Goal: Book appointment/travel/reservation

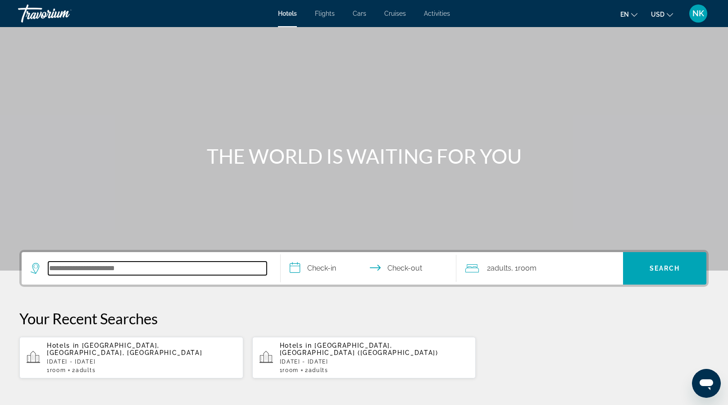
click at [129, 267] on input "Search hotel destination" at bounding box center [157, 268] width 219 height 14
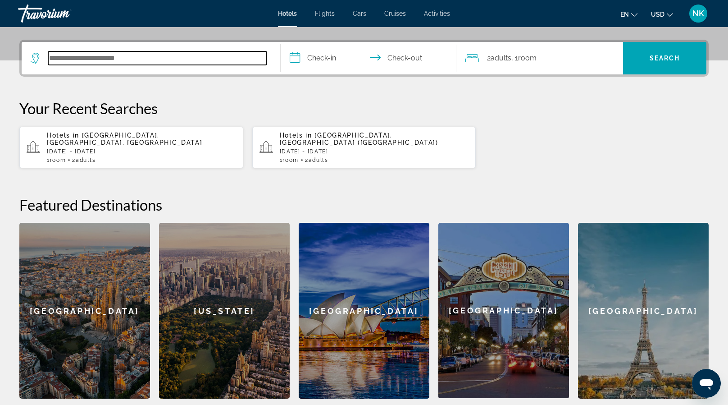
scroll to position [220, 0]
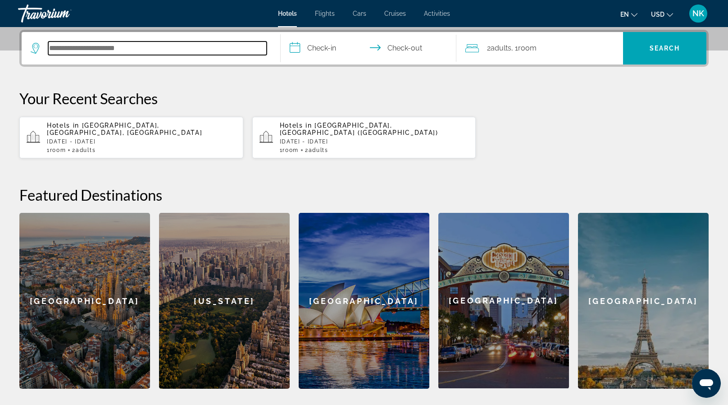
click at [130, 44] on input "Search hotel destination" at bounding box center [157, 48] width 219 height 14
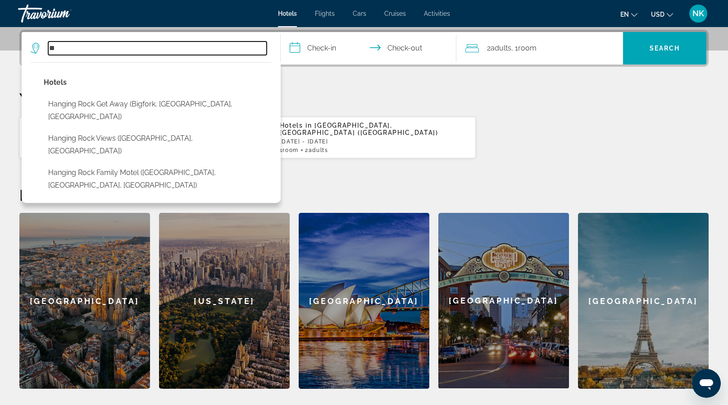
type input "*"
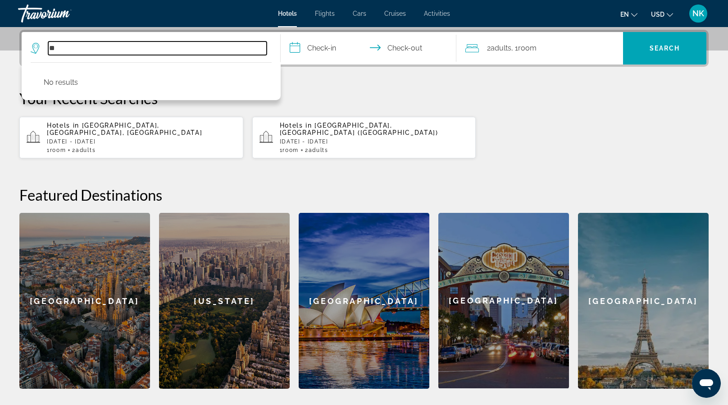
type input "*"
click at [160, 49] on input "Search hotel destination" at bounding box center [157, 48] width 219 height 14
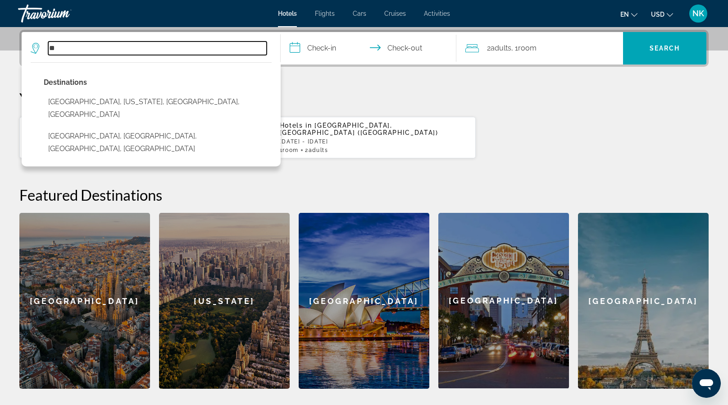
type input "*"
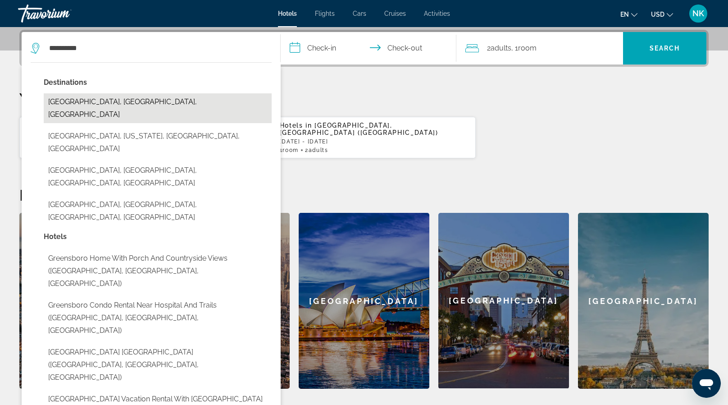
click at [123, 103] on button "[GEOGRAPHIC_DATA], [GEOGRAPHIC_DATA], [GEOGRAPHIC_DATA]" at bounding box center [158, 108] width 228 height 30
type input "**********"
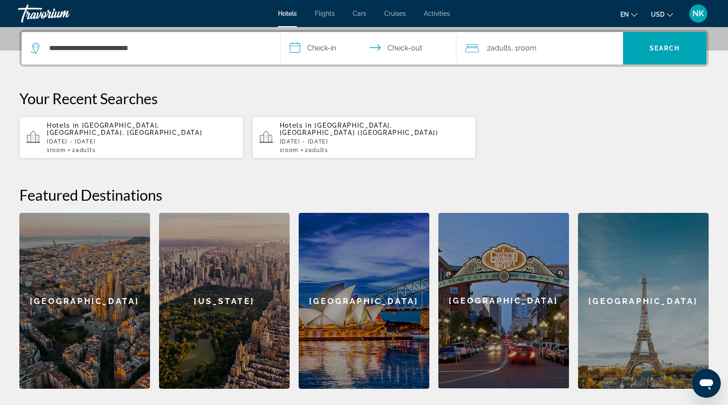
click at [310, 50] on input "**********" at bounding box center [370, 49] width 179 height 35
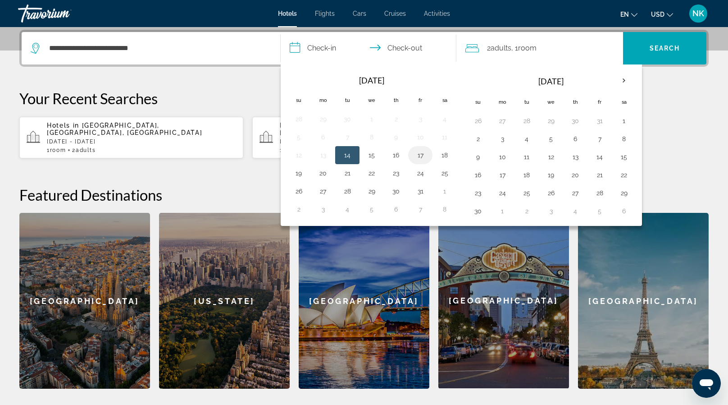
click at [418, 155] on button "17" at bounding box center [420, 155] width 14 height 13
click at [303, 170] on button "19" at bounding box center [299, 173] width 14 height 13
type input "**********"
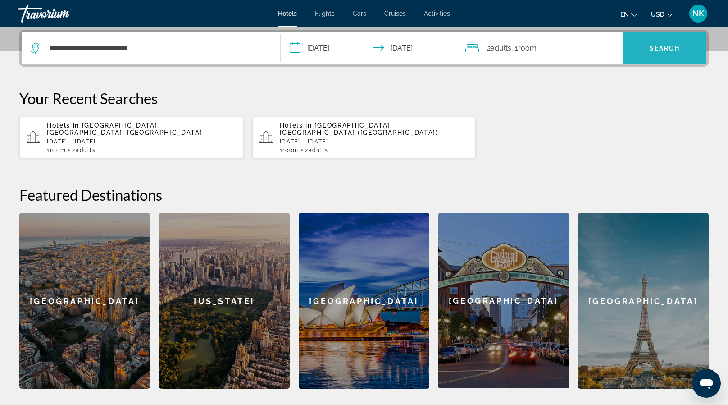
click at [637, 52] on span "Search" at bounding box center [664, 48] width 83 height 22
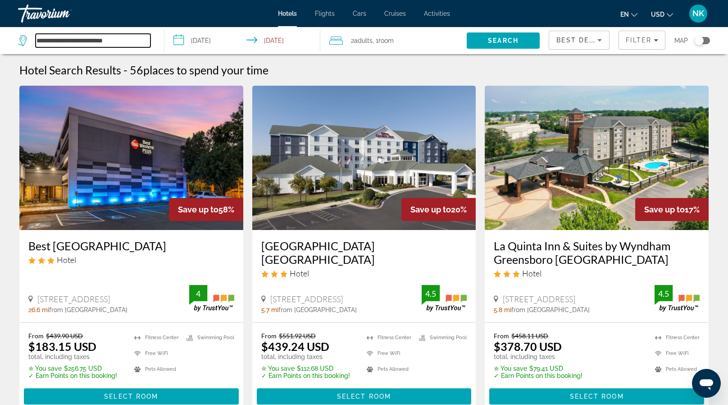
click at [139, 44] on input "**********" at bounding box center [93, 41] width 115 height 14
type input "*"
click at [139, 44] on input "*" at bounding box center [93, 41] width 115 height 14
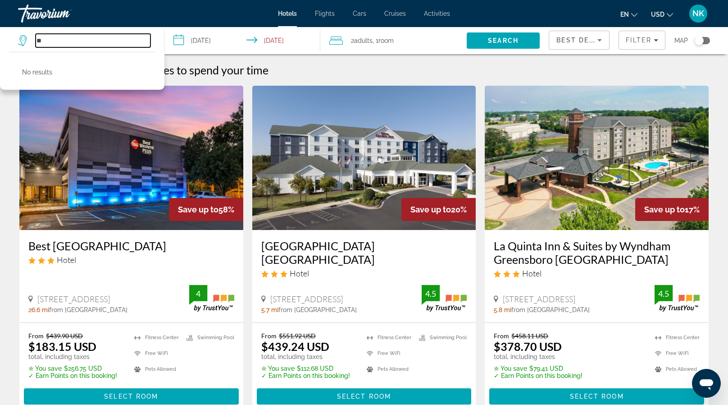
type input "*"
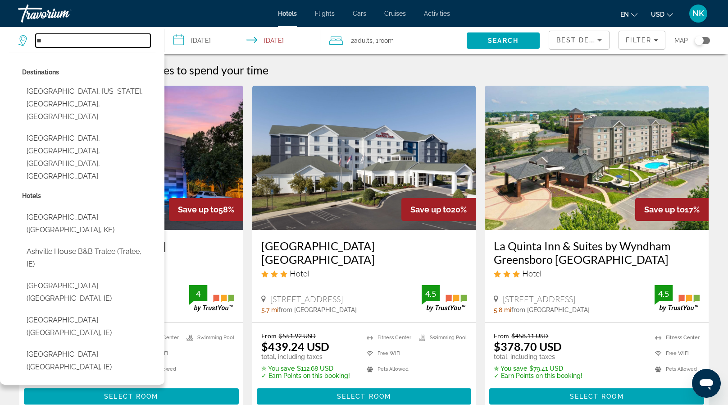
type input "*"
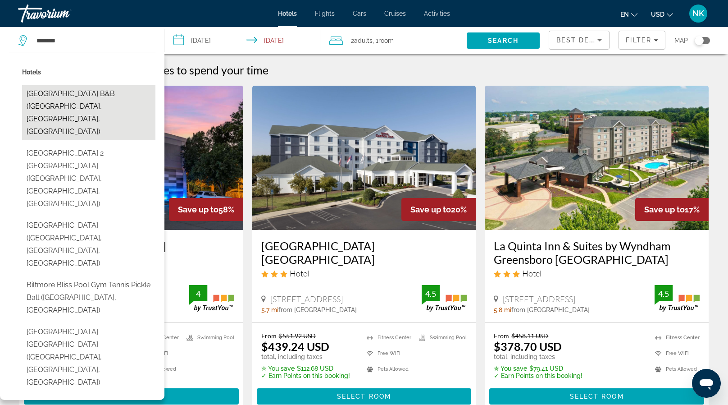
click at [100, 105] on button "[GEOGRAPHIC_DATA] B&B ([GEOGRAPHIC_DATA], [GEOGRAPHIC_DATA], [GEOGRAPHIC_DATA])" at bounding box center [88, 112] width 133 height 55
type input "**********"
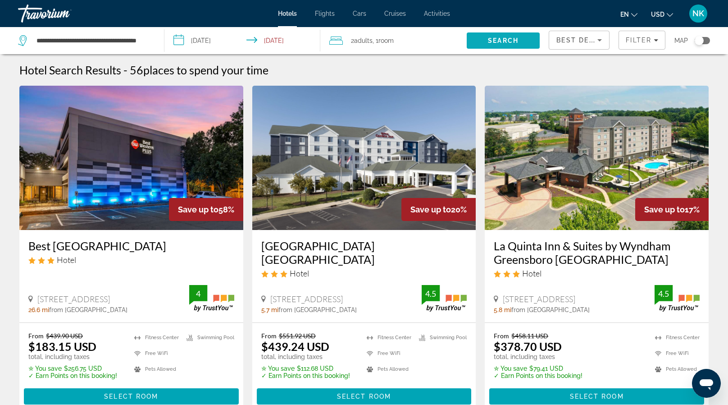
click at [519, 44] on span "Search" at bounding box center [503, 41] width 73 height 22
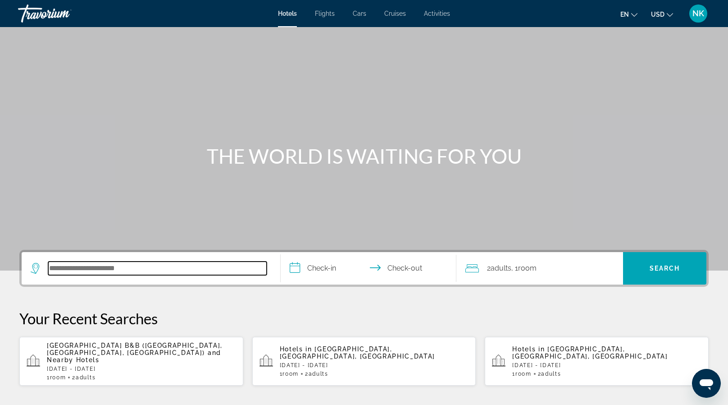
click at [126, 269] on input "Search hotel destination" at bounding box center [157, 268] width 219 height 14
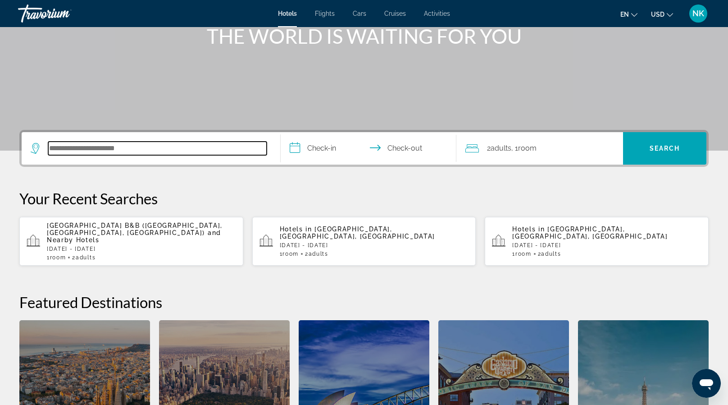
scroll to position [220, 0]
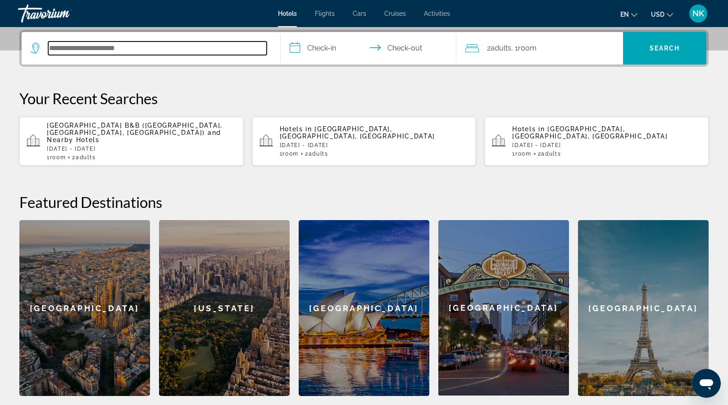
click at [75, 48] on input "Search hotel destination" at bounding box center [157, 48] width 219 height 14
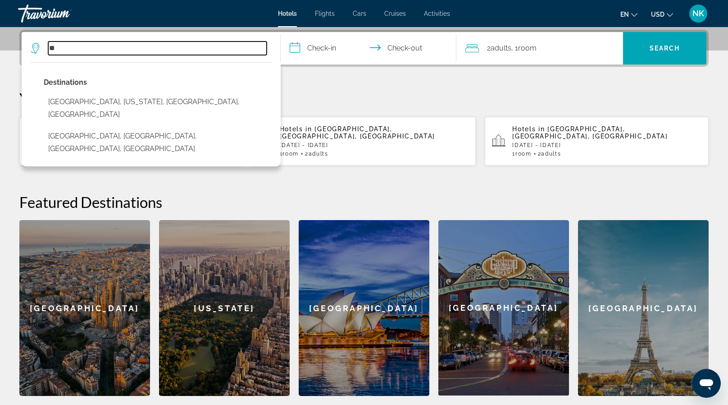
type input "*"
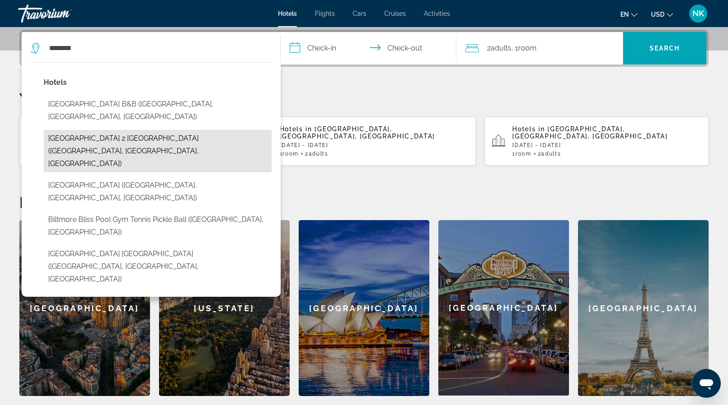
click at [181, 130] on button "[GEOGRAPHIC_DATA] 2 [GEOGRAPHIC_DATA] ([GEOGRAPHIC_DATA], [GEOGRAPHIC_DATA], [G…" at bounding box center [158, 151] width 228 height 42
type input "**********"
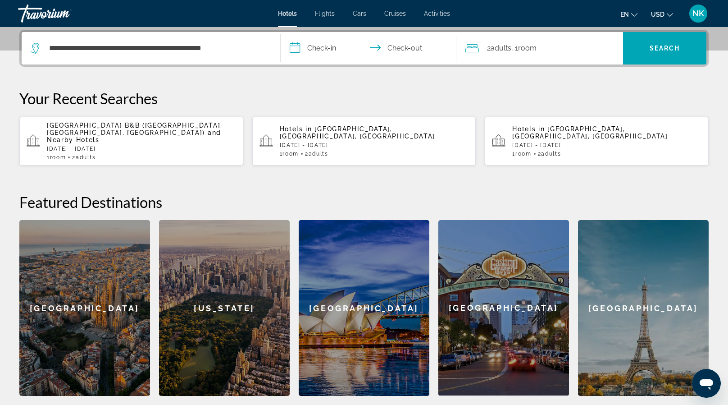
click at [330, 49] on input "**********" at bounding box center [370, 49] width 179 height 35
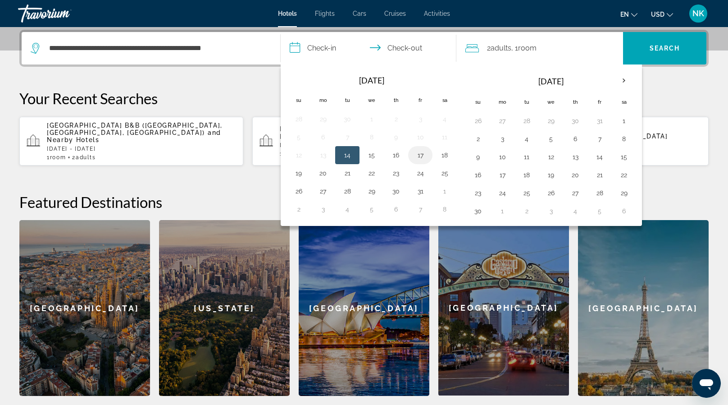
click at [419, 152] on button "17" at bounding box center [420, 155] width 14 height 13
click at [297, 172] on button "19" at bounding box center [299, 173] width 14 height 13
type input "**********"
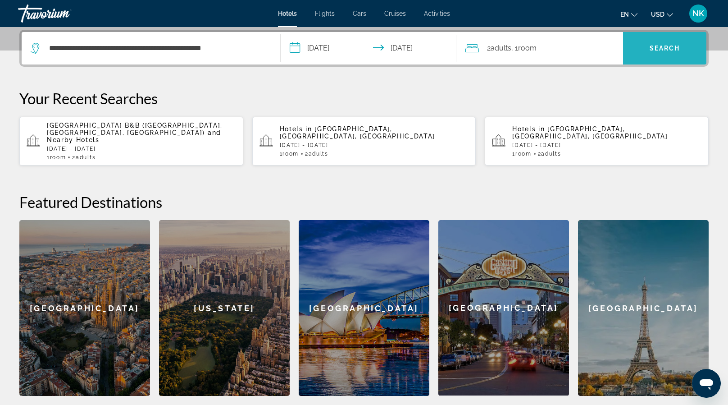
click at [651, 52] on span "Search" at bounding box center [664, 48] width 83 height 22
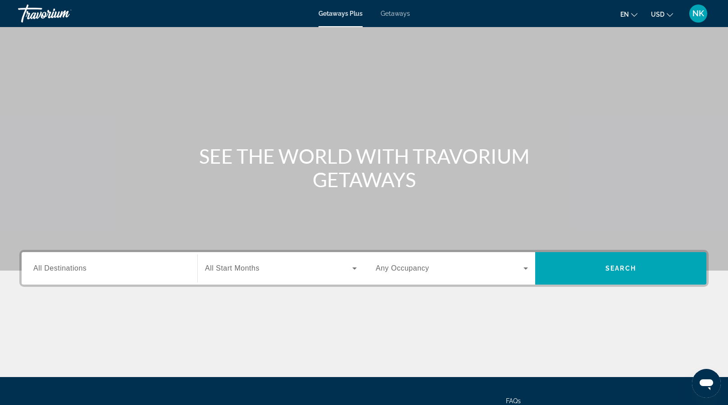
scroll to position [82, 0]
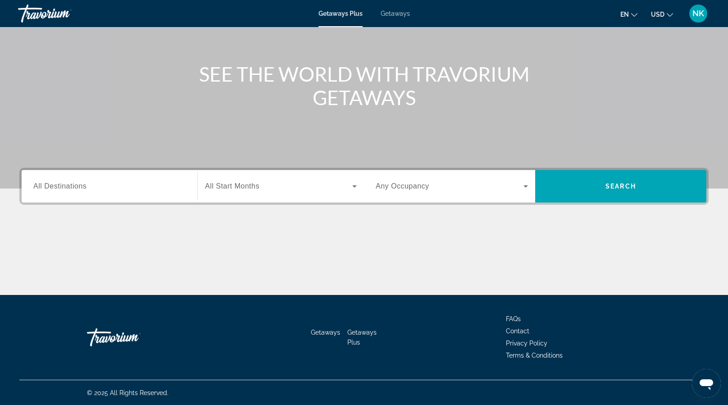
click at [140, 192] on div "Search widget" at bounding box center [109, 187] width 152 height 26
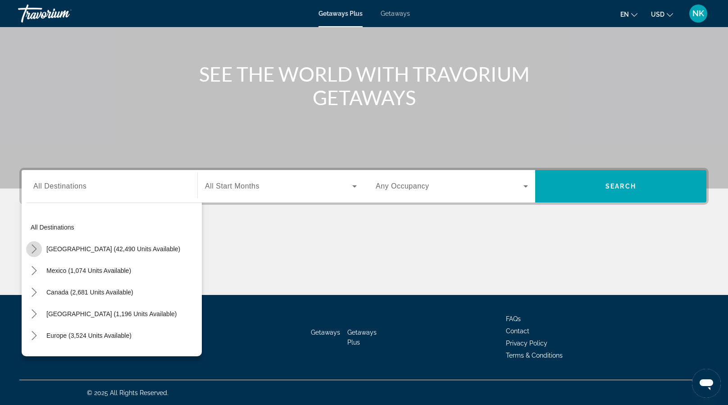
click at [34, 247] on icon "Toggle United States (42,490 units available) submenu" at bounding box center [34, 248] width 5 height 9
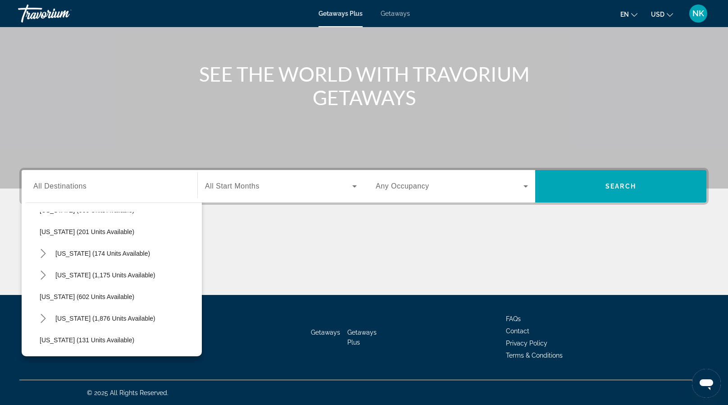
scroll to position [582, 0]
click at [41, 274] on icon "Toggle North Carolina (1,175 units available) submenu" at bounding box center [43, 272] width 9 height 9
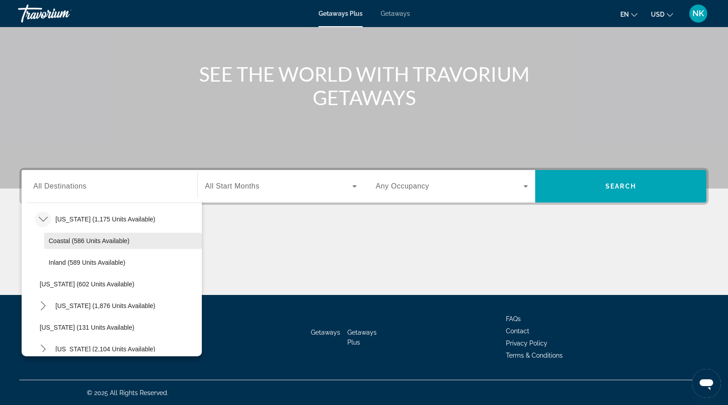
scroll to position [636, 0]
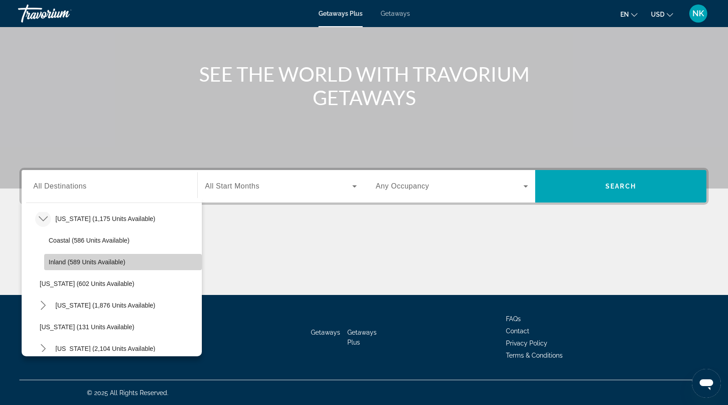
click at [128, 260] on span "Select destination: Inland (589 units available)" at bounding box center [123, 262] width 158 height 22
type input "**********"
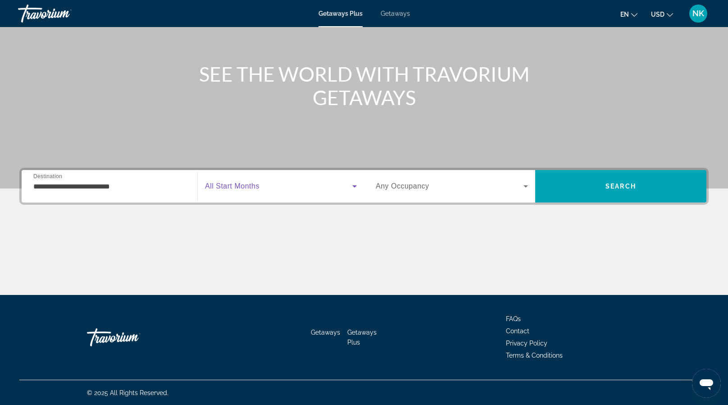
click at [275, 183] on span "Search widget" at bounding box center [278, 186] width 147 height 11
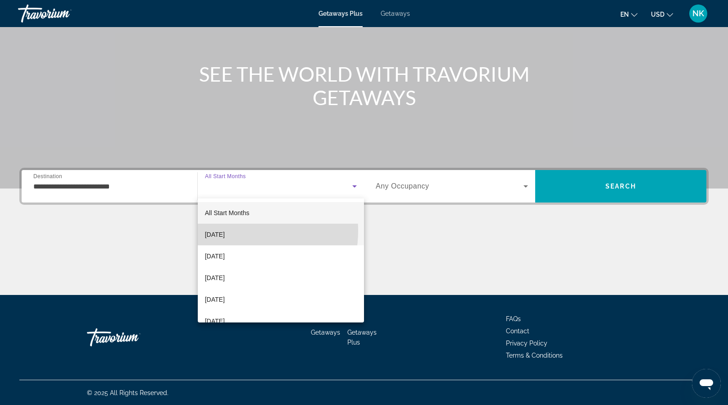
click at [225, 231] on span "October 2025" at bounding box center [215, 234] width 20 height 11
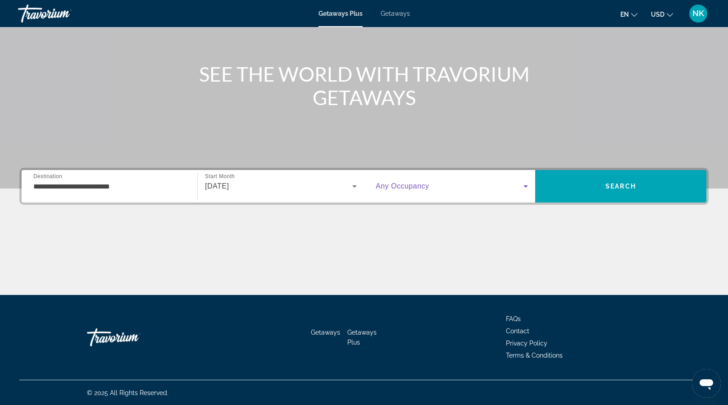
click at [516, 186] on span "Search widget" at bounding box center [450, 186] width 148 height 11
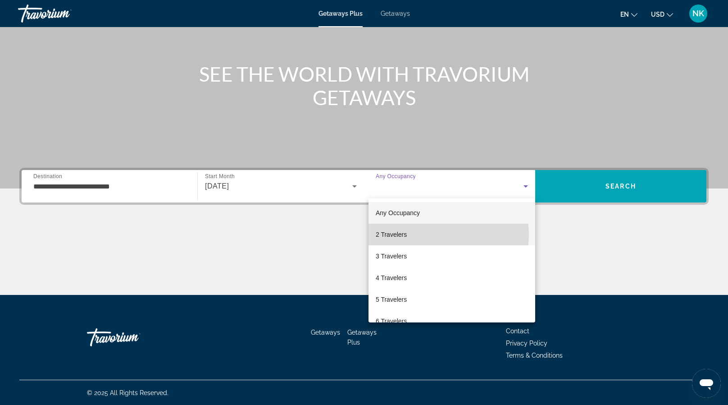
click at [436, 234] on mat-option "2 Travelers" at bounding box center [452, 235] width 167 height 22
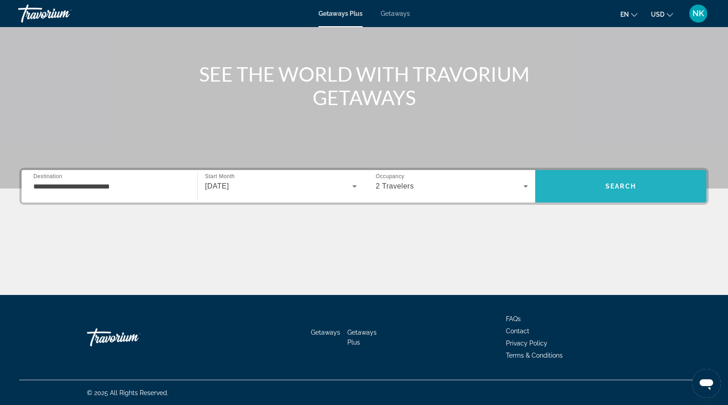
click at [617, 179] on span "Search" at bounding box center [620, 186] width 171 height 22
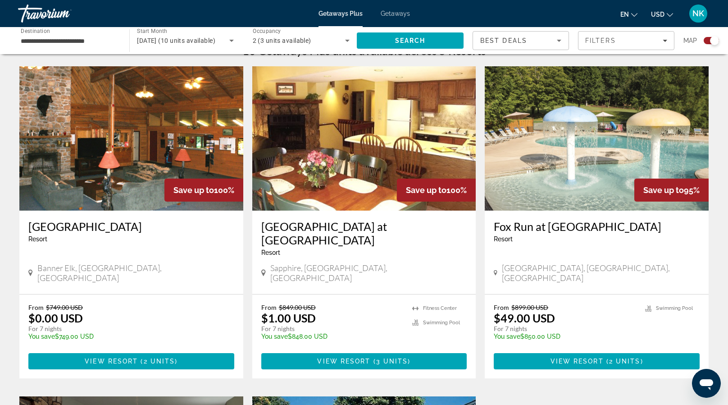
scroll to position [298, 0]
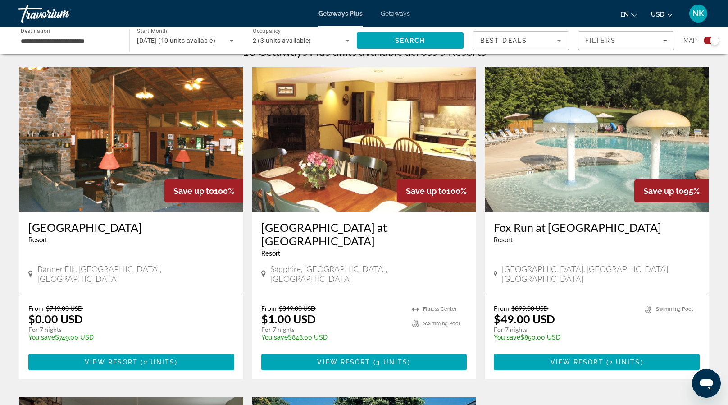
click at [621, 172] on img "Main content" at bounding box center [597, 139] width 224 height 144
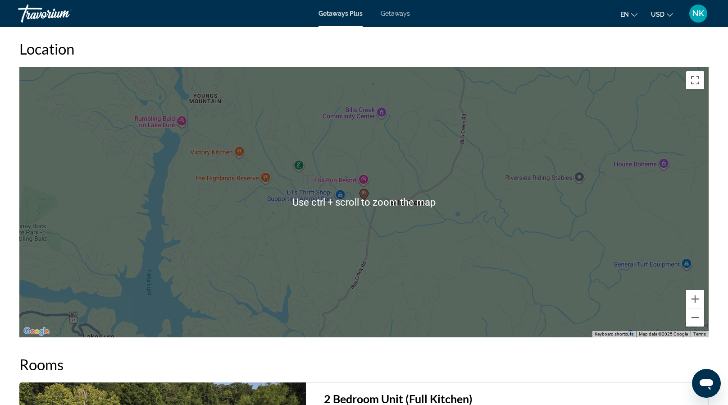
scroll to position [1263, 0]
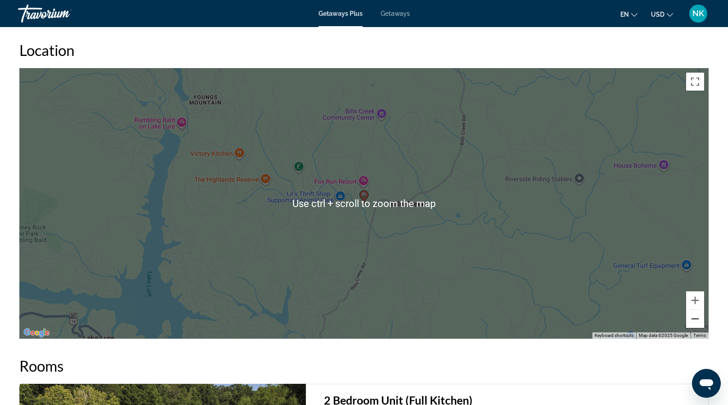
click at [699, 313] on button "Zoom out" at bounding box center [695, 319] width 18 height 18
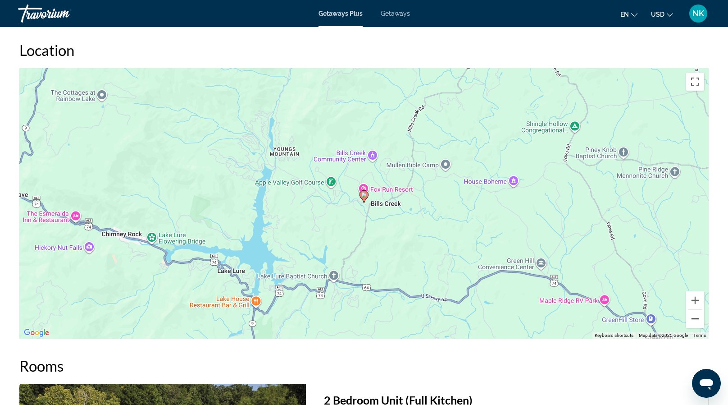
click at [696, 310] on button "Zoom out" at bounding box center [695, 319] width 18 height 18
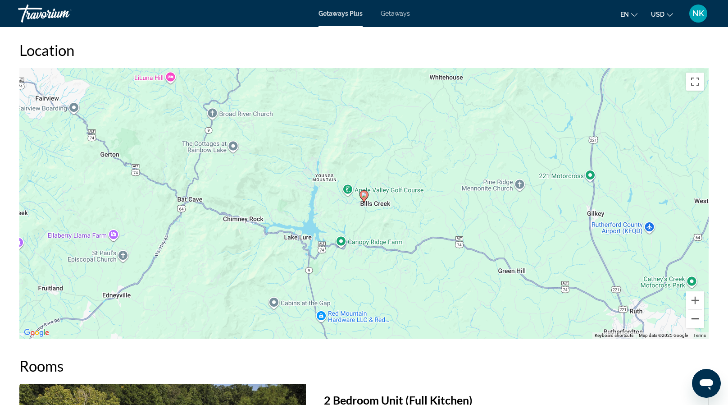
click at [696, 310] on button "Zoom out" at bounding box center [695, 319] width 18 height 18
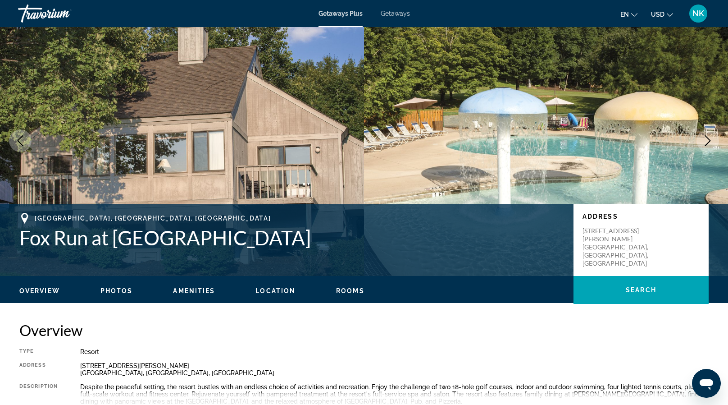
scroll to position [0, 0]
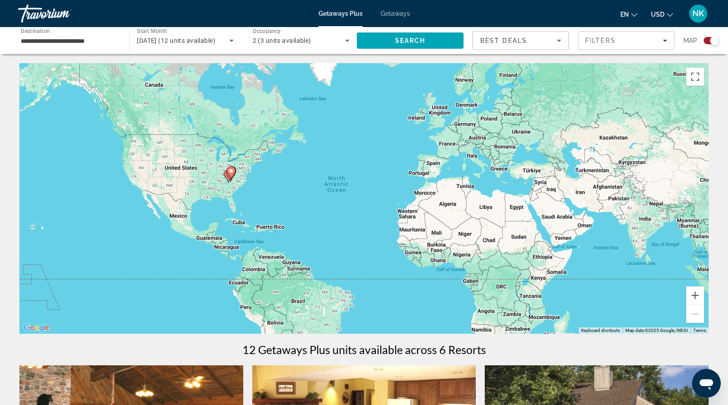
click at [395, 12] on span "Getaways" at bounding box center [395, 13] width 29 height 7
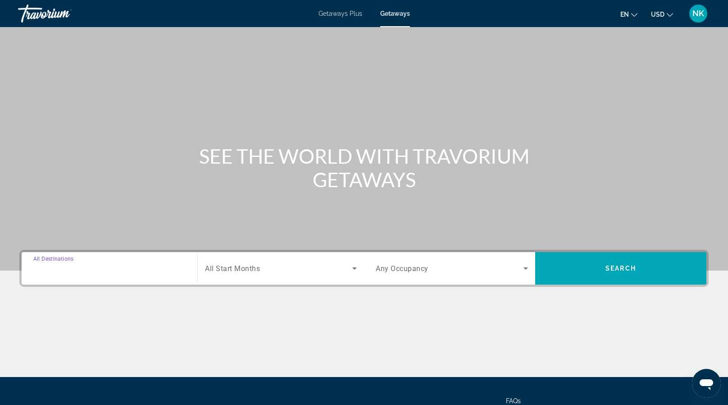
click at [115, 265] on input "Destination All Destinations" at bounding box center [109, 268] width 152 height 11
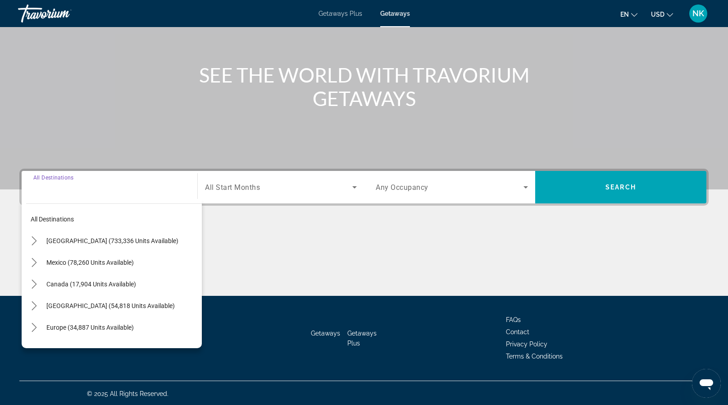
scroll to position [82, 0]
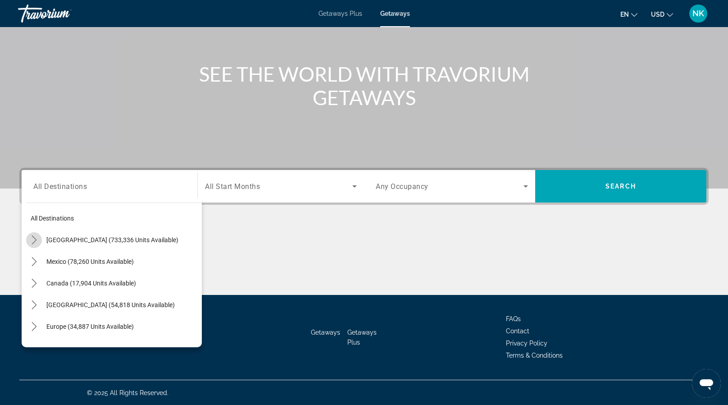
click at [34, 241] on icon "Toggle United States (733,336 units available) submenu" at bounding box center [34, 239] width 5 height 9
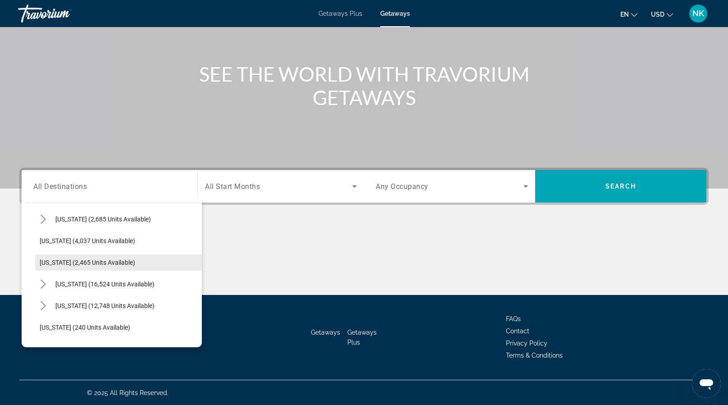
scroll to position [566, 0]
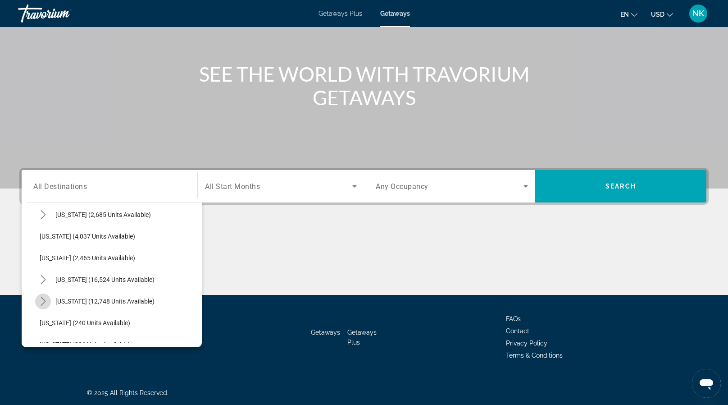
click at [40, 300] on icon "Toggle North Carolina (12,748 units available) submenu" at bounding box center [43, 301] width 9 height 9
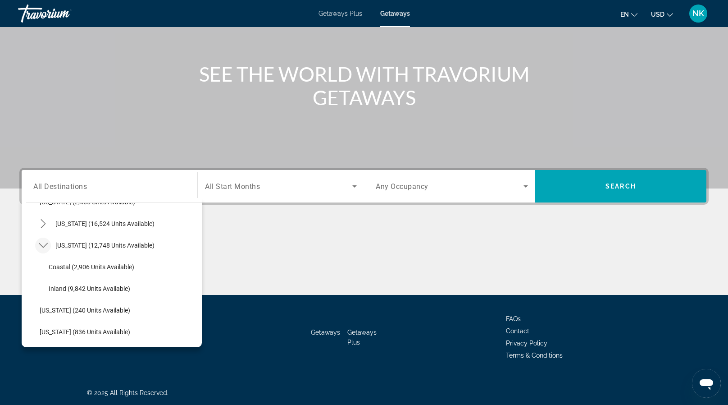
scroll to position [622, 0]
click at [74, 267] on span "Coastal (2,906 units available)" at bounding box center [92, 266] width 86 height 7
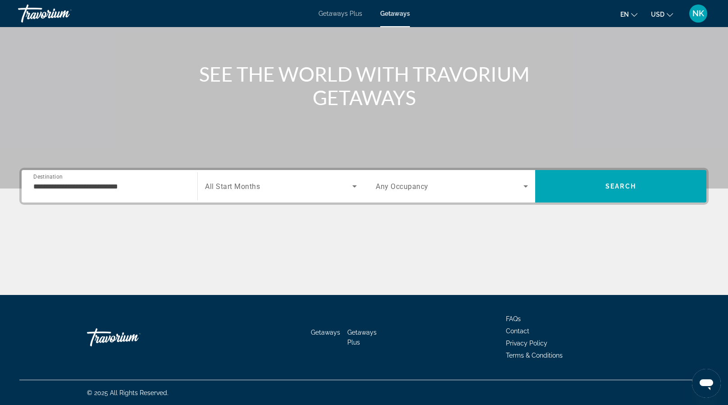
click at [47, 192] on div "**********" at bounding box center [109, 187] width 152 height 26
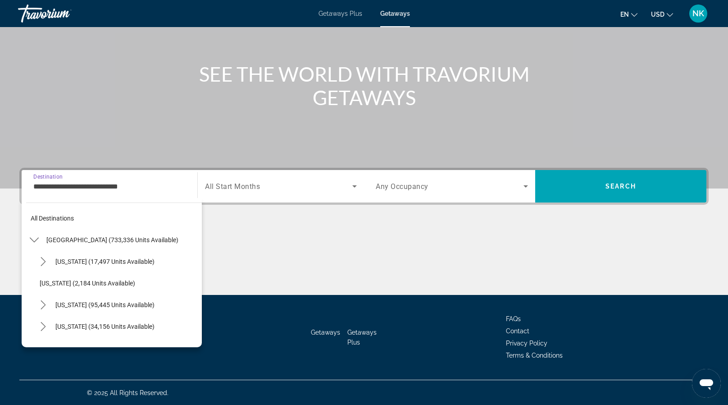
scroll to position [616, 0]
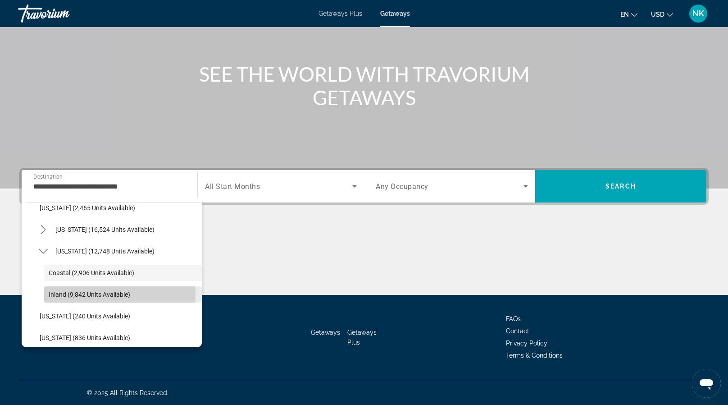
click at [52, 291] on span "Inland (9,842 units available)" at bounding box center [90, 294] width 82 height 7
type input "**********"
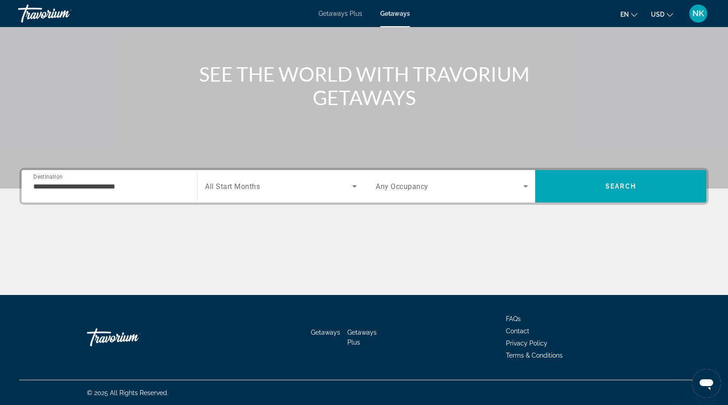
click at [256, 189] on span "All Start Months" at bounding box center [232, 186] width 55 height 9
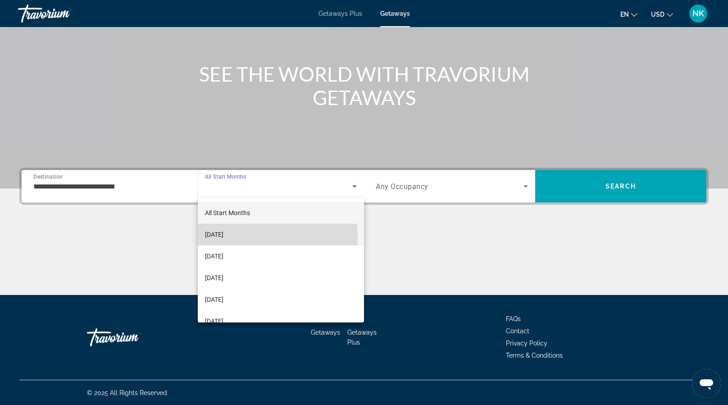
click at [247, 236] on mat-option "October 2025" at bounding box center [281, 235] width 166 height 22
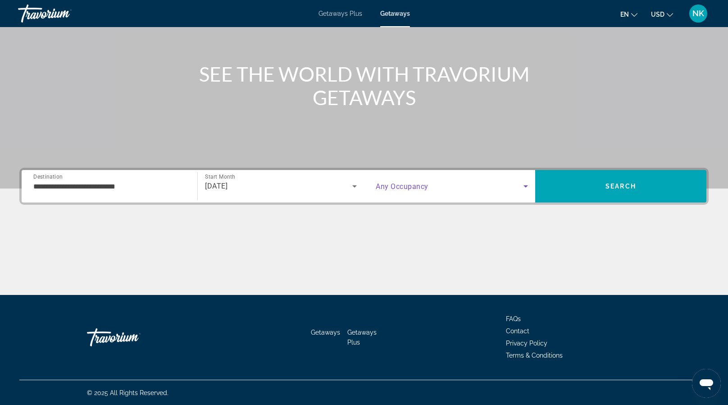
click at [460, 188] on span "Search widget" at bounding box center [450, 186] width 148 height 11
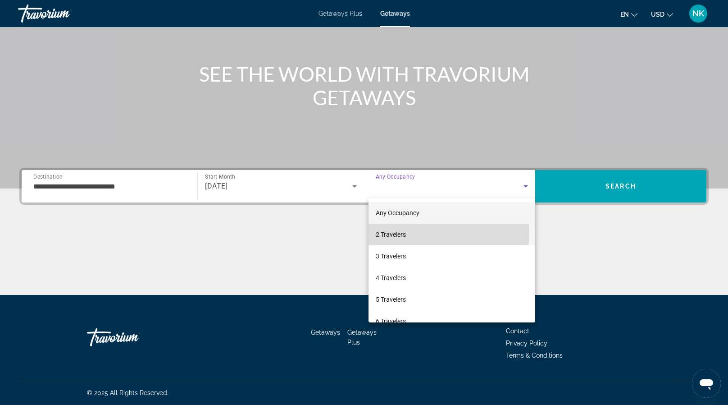
click at [431, 233] on mat-option "2 Travelers" at bounding box center [452, 235] width 167 height 22
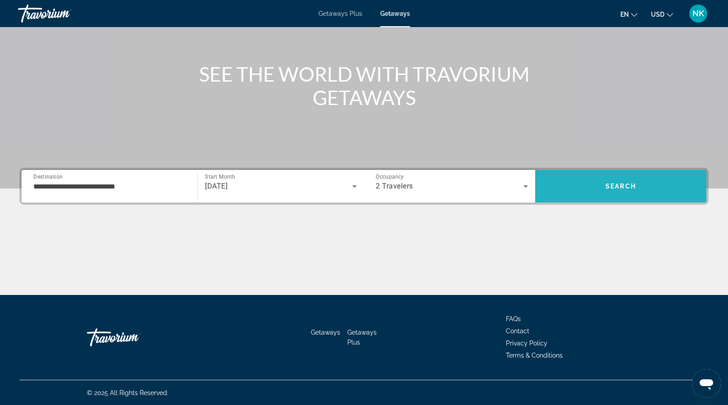
click at [589, 188] on span "Search" at bounding box center [620, 186] width 171 height 22
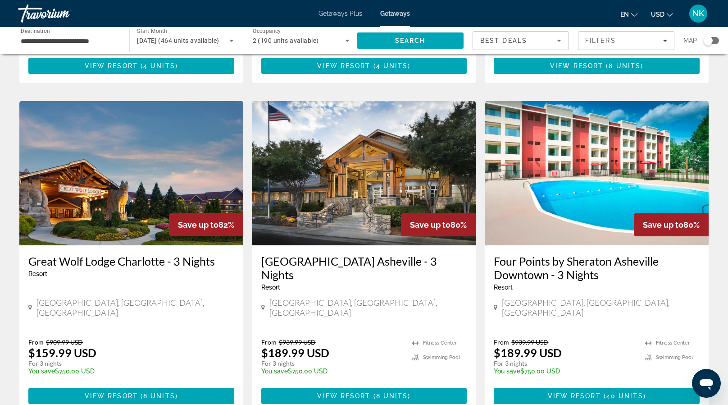
scroll to position [644, 0]
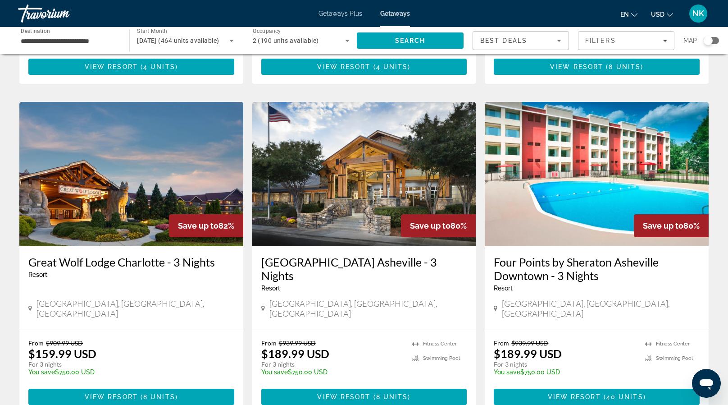
click at [337, 255] on h3 "Crowne Plaza Asheville - 3 Nights" at bounding box center [364, 268] width 206 height 27
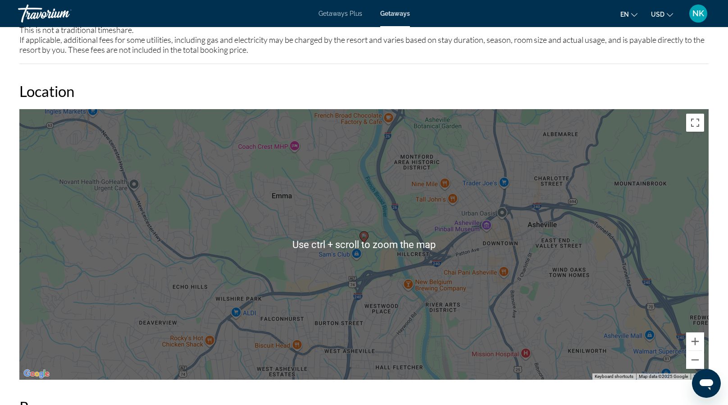
scroll to position [935, 0]
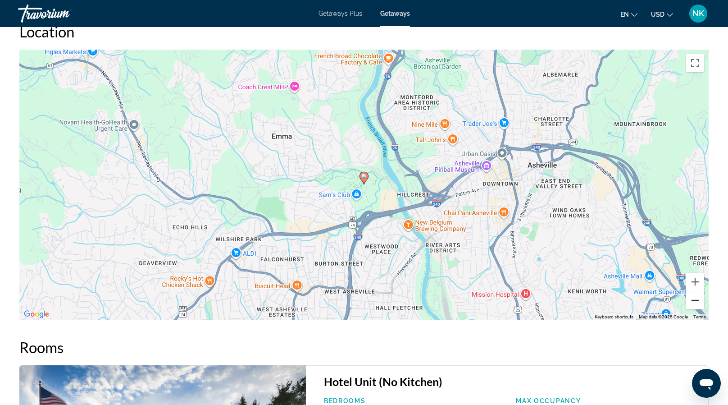
click at [695, 300] on button "Zoom out" at bounding box center [695, 300] width 18 height 18
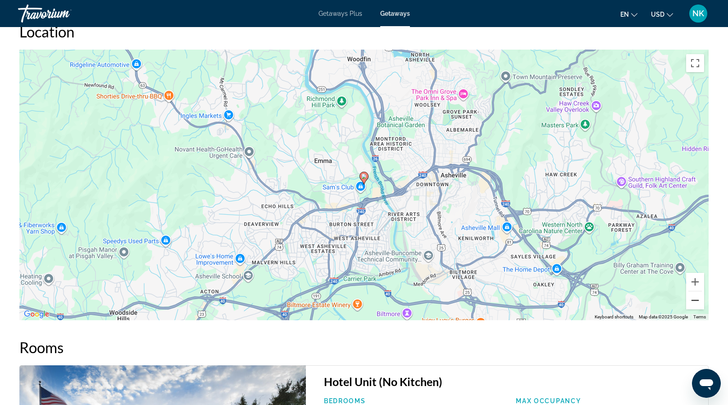
click at [695, 300] on button "Zoom out" at bounding box center [695, 300] width 18 height 18
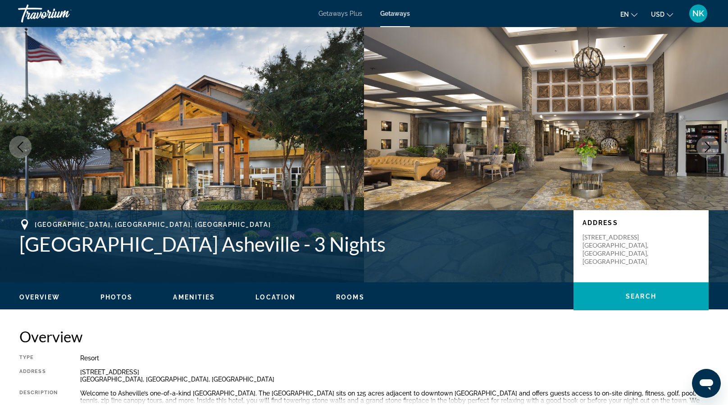
scroll to position [0, 0]
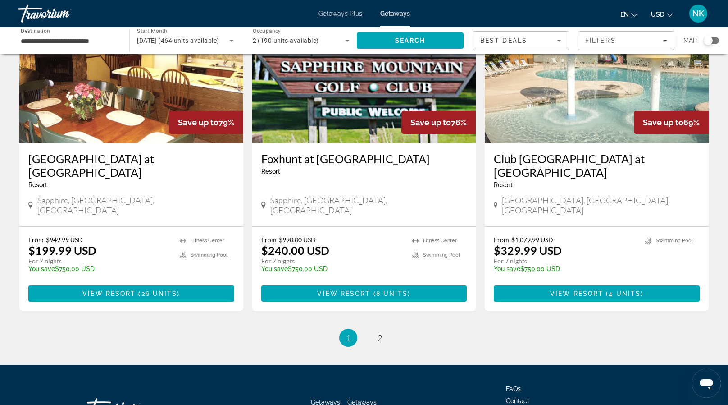
scroll to position [1073, 0]
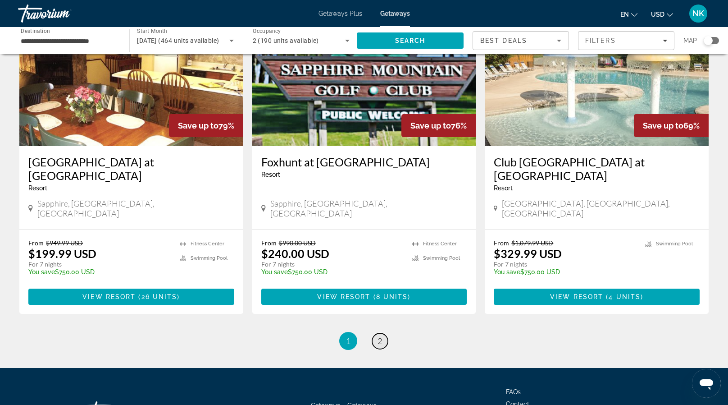
click at [385, 333] on link "page 2" at bounding box center [380, 341] width 16 height 16
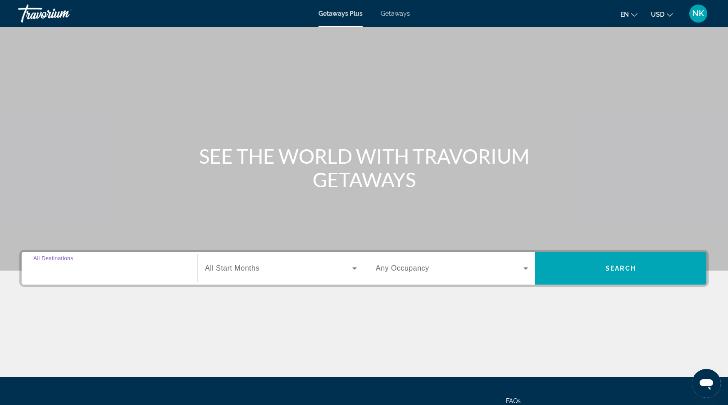
click at [123, 268] on input "Destination All Destinations" at bounding box center [109, 268] width 152 height 11
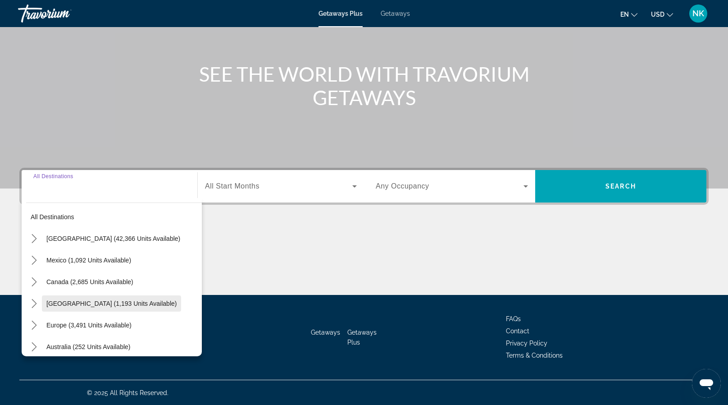
scroll to position [9, 0]
click at [123, 305] on span "Caribbean & Atlantic Islands (1,193 units available)" at bounding box center [111, 304] width 130 height 7
type input "**********"
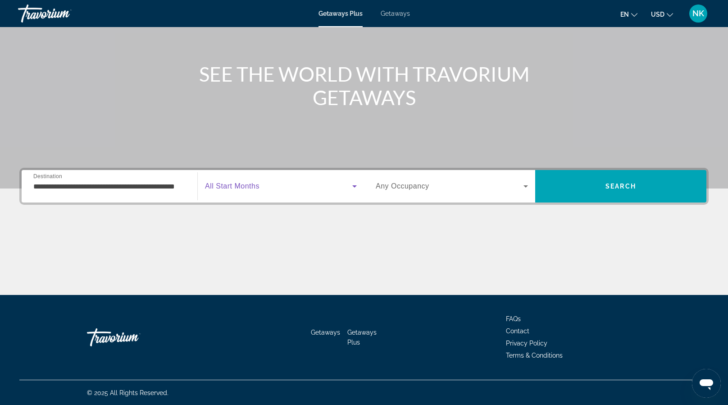
click at [271, 183] on span "Search widget" at bounding box center [278, 186] width 147 height 11
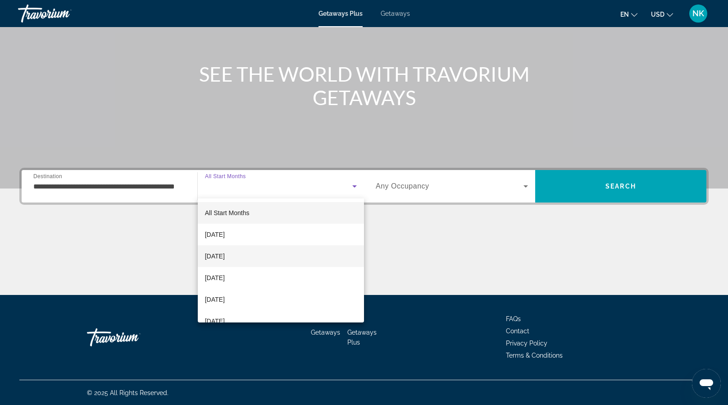
click at [256, 256] on mat-option "November 2025" at bounding box center [281, 256] width 166 height 22
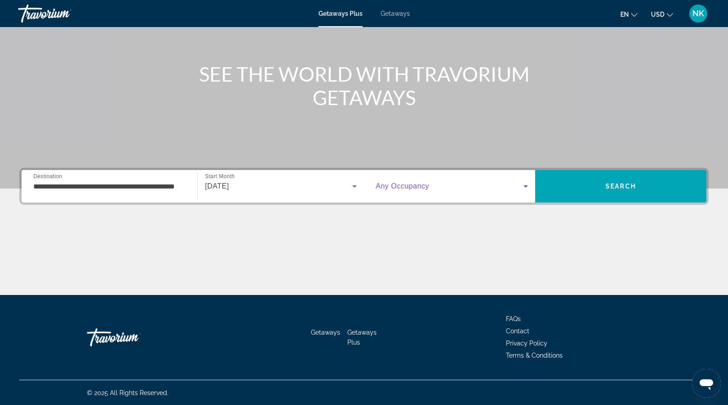
click at [492, 190] on span "Search widget" at bounding box center [450, 186] width 148 height 11
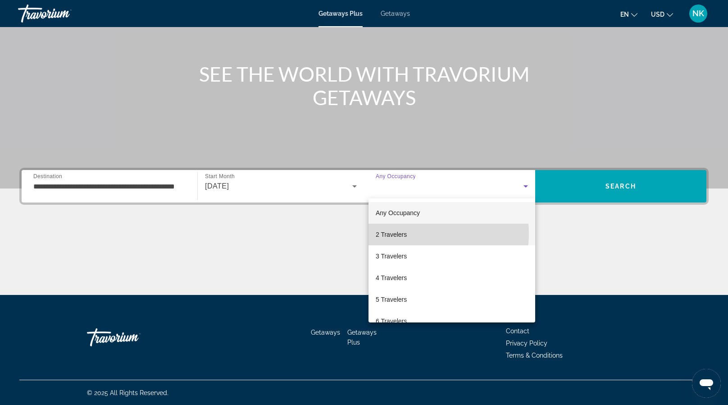
click at [414, 233] on mat-option "2 Travelers" at bounding box center [452, 235] width 167 height 22
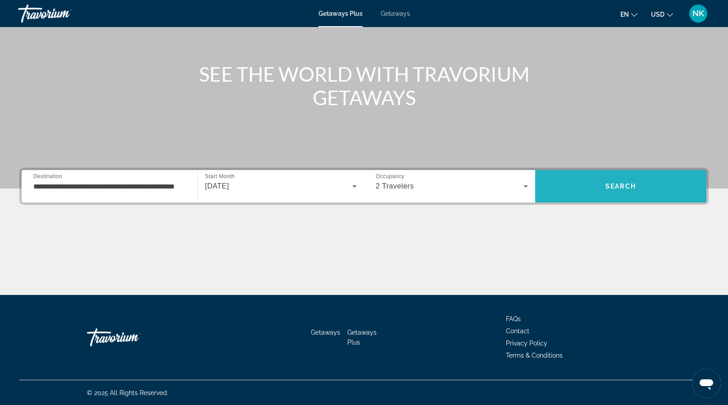
click at [613, 192] on span "Search" at bounding box center [620, 186] width 171 height 22
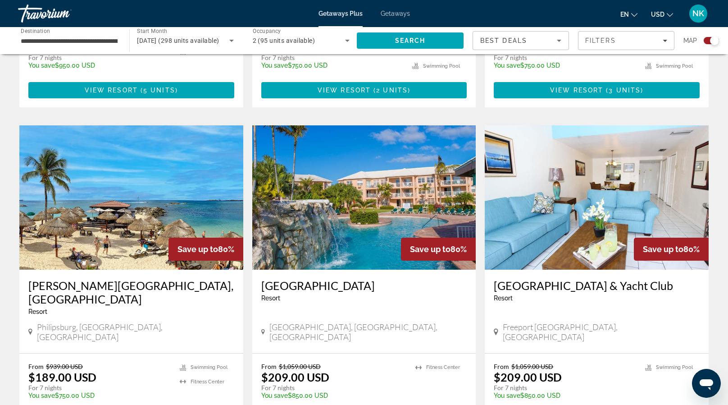
scroll to position [1332, 0]
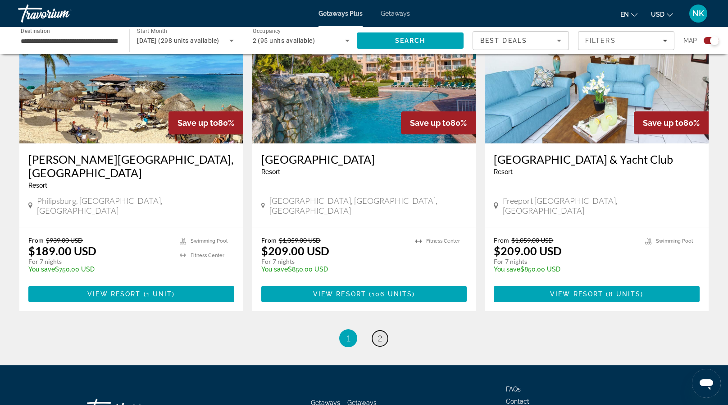
click at [375, 330] on link "page 2" at bounding box center [380, 338] width 16 height 16
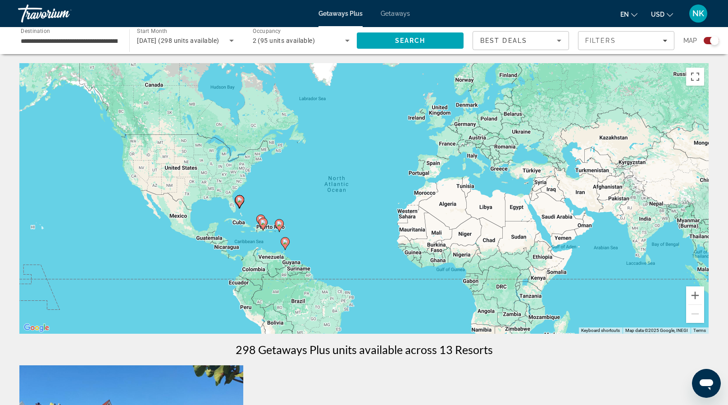
click at [287, 244] on icon "Main content" at bounding box center [285, 244] width 8 height 12
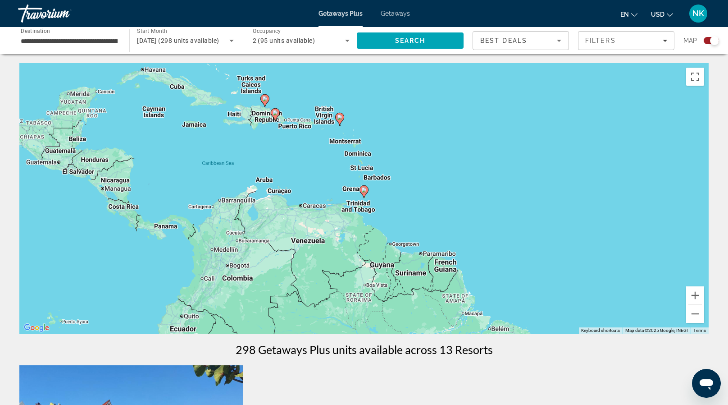
click at [364, 191] on image "Main content" at bounding box center [363, 189] width 5 height 5
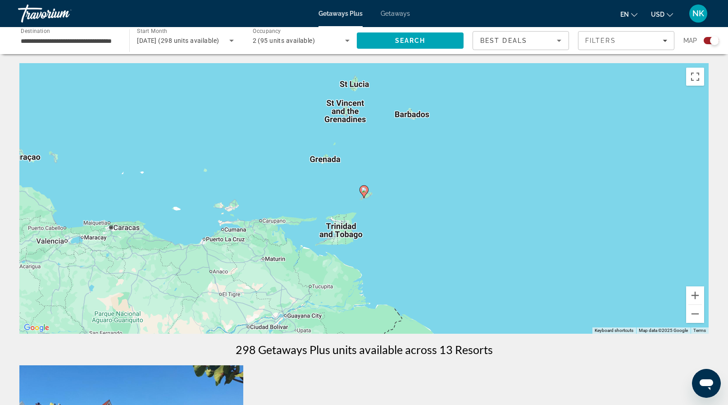
click at [364, 192] on image "Main content" at bounding box center [363, 189] width 5 height 5
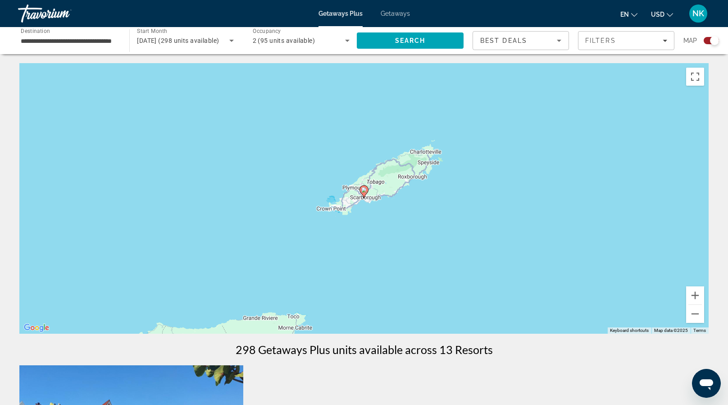
click at [362, 190] on image "Main content" at bounding box center [363, 189] width 5 height 5
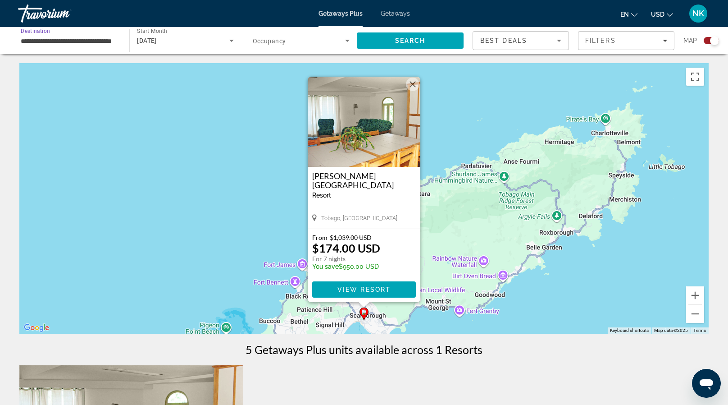
click at [79, 39] on input "**********" at bounding box center [69, 41] width 97 height 11
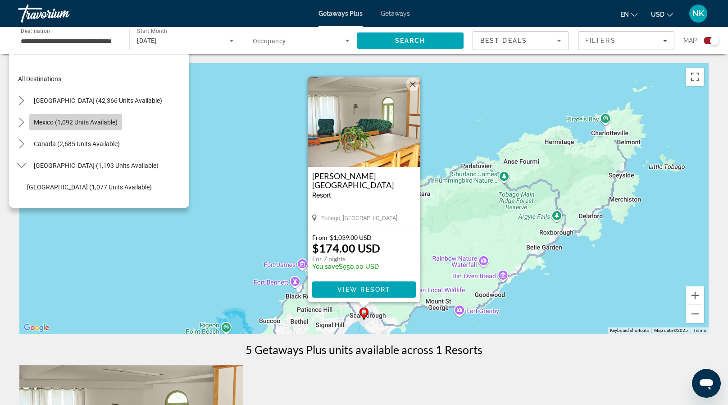
click at [85, 125] on span "Mexico (1,092 units available)" at bounding box center [76, 122] width 84 height 7
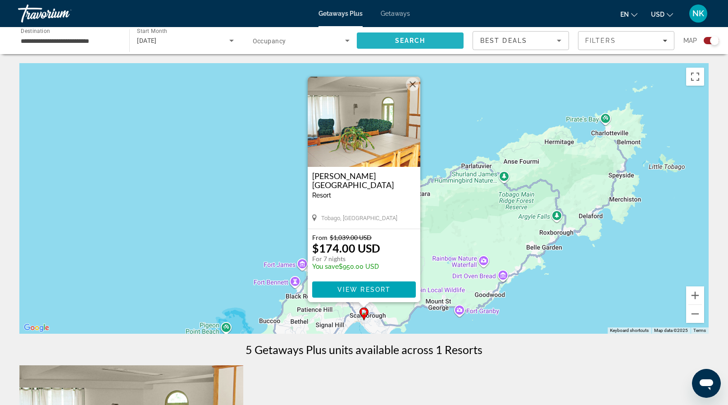
click at [451, 43] on span "Search" at bounding box center [410, 41] width 107 height 22
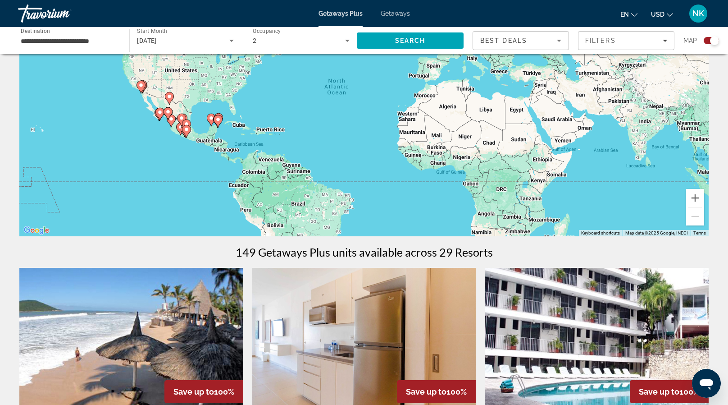
scroll to position [105, 0]
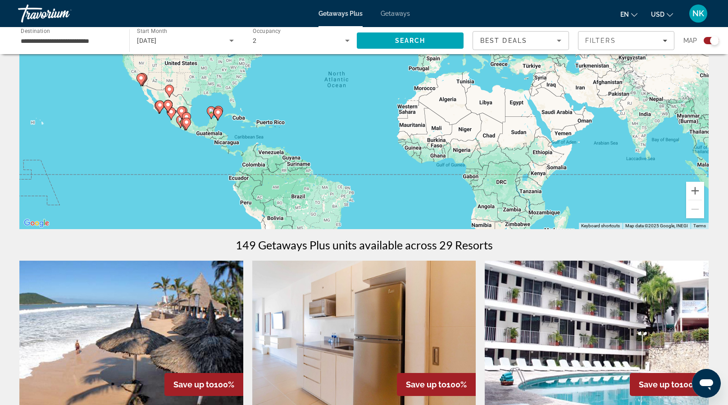
click at [215, 114] on icon "Main content" at bounding box center [218, 114] width 8 height 12
type input "**********"
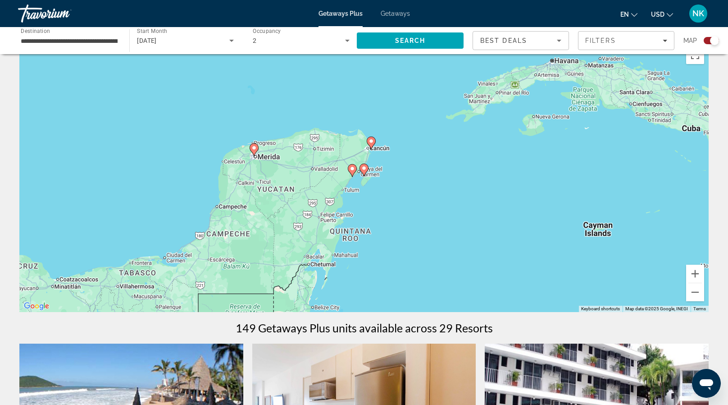
scroll to position [0, 0]
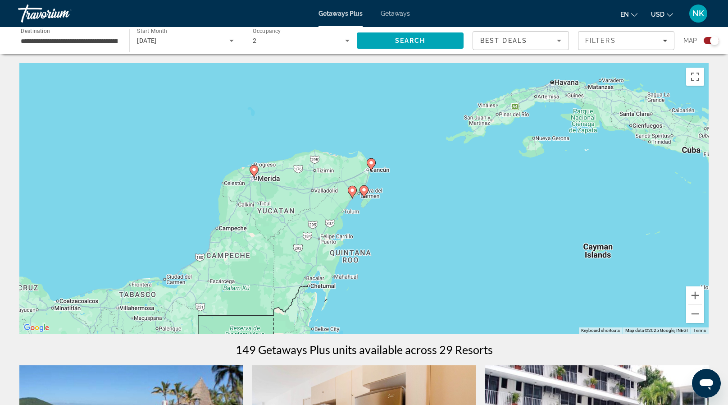
click at [371, 162] on image "Main content" at bounding box center [371, 162] width 5 height 5
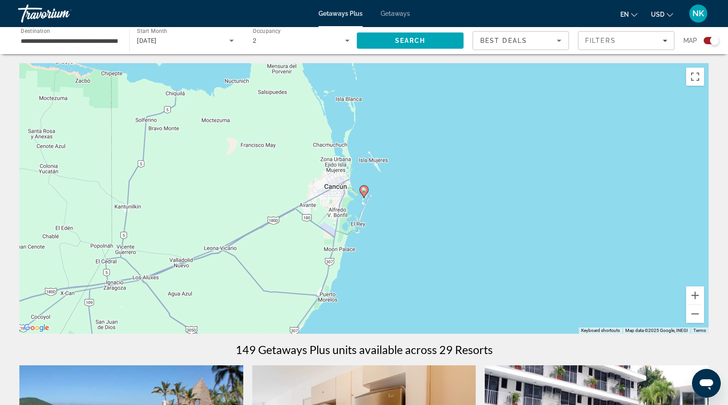
click at [364, 193] on icon "Main content" at bounding box center [364, 192] width 8 height 12
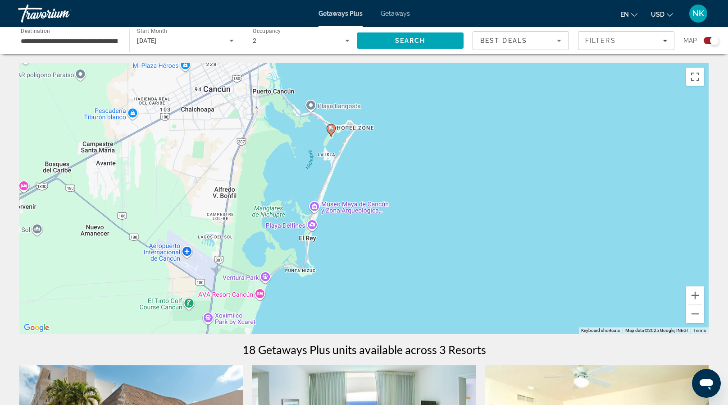
drag, startPoint x: 504, startPoint y: 259, endPoint x: 471, endPoint y: 74, distance: 187.2
click at [471, 74] on div "To activate drag with keyboard, press Alt + Enter. Once in keyboard drag state,…" at bounding box center [364, 198] width 690 height 270
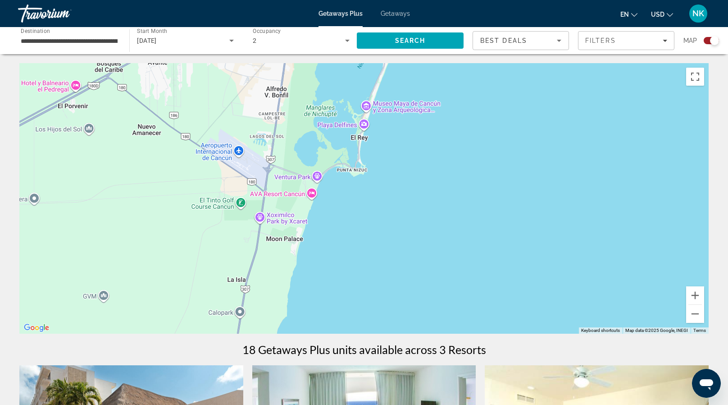
drag, startPoint x: 430, startPoint y: 224, endPoint x: 457, endPoint y: 196, distance: 39.5
click at [457, 196] on div "To activate drag with keyboard, press Alt + Enter. Once in keyboard drag state,…" at bounding box center [364, 198] width 690 height 270
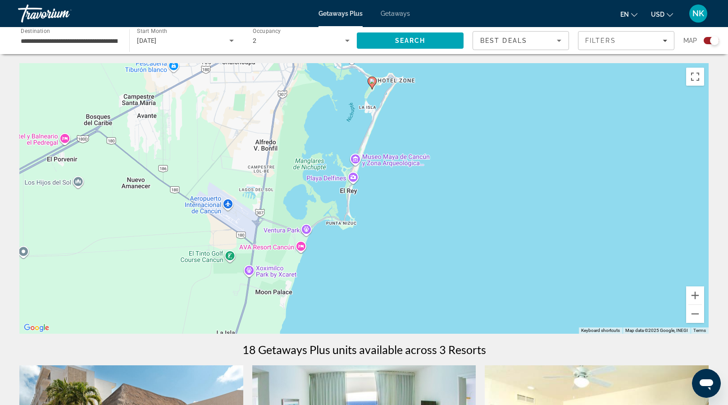
click at [395, 12] on span "Getaways" at bounding box center [395, 13] width 29 height 7
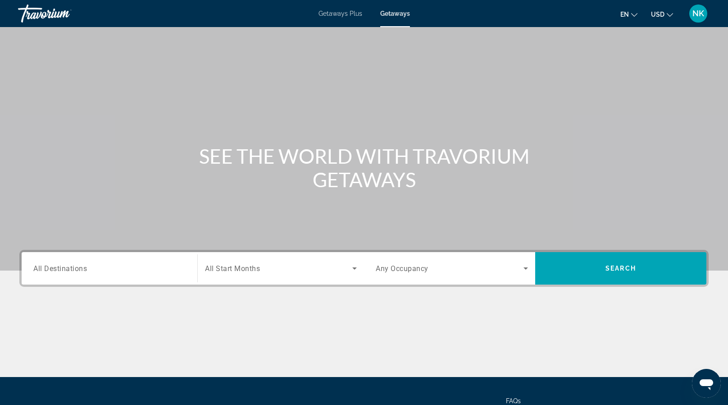
click at [112, 274] on div "Search widget" at bounding box center [109, 269] width 152 height 26
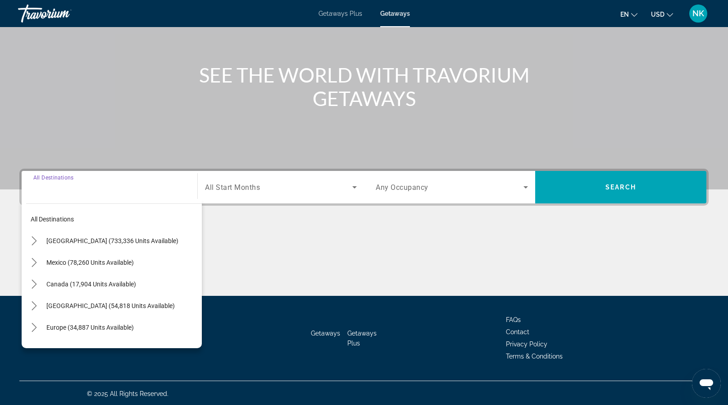
scroll to position [82, 0]
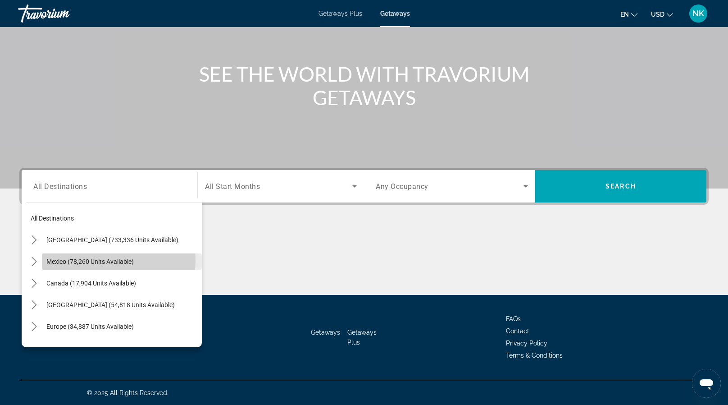
click at [108, 260] on span "Mexico (78,260 units available)" at bounding box center [89, 261] width 87 height 7
type input "**********"
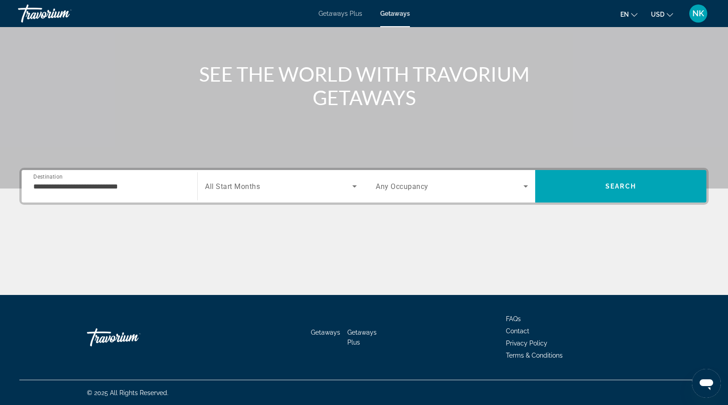
click at [256, 194] on div "Search widget" at bounding box center [281, 186] width 152 height 25
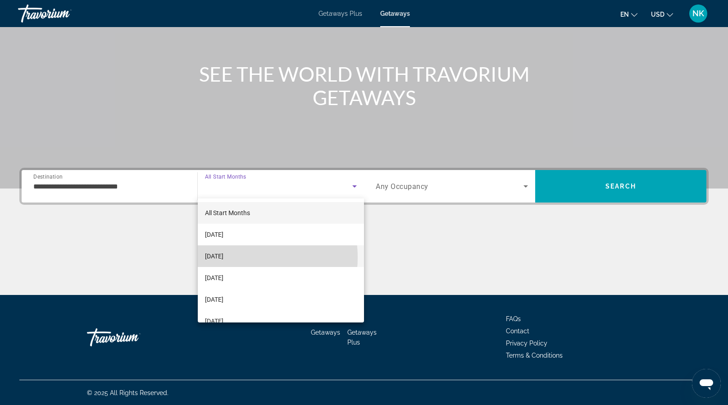
click at [224, 257] on span "November 2025" at bounding box center [214, 256] width 18 height 11
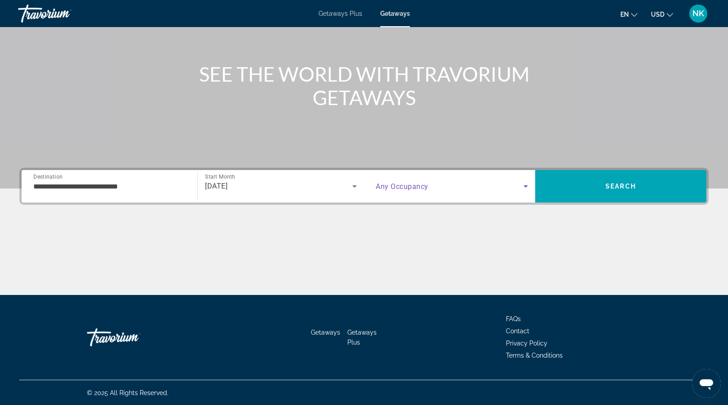
click at [528, 188] on icon "Search widget" at bounding box center [526, 186] width 11 height 11
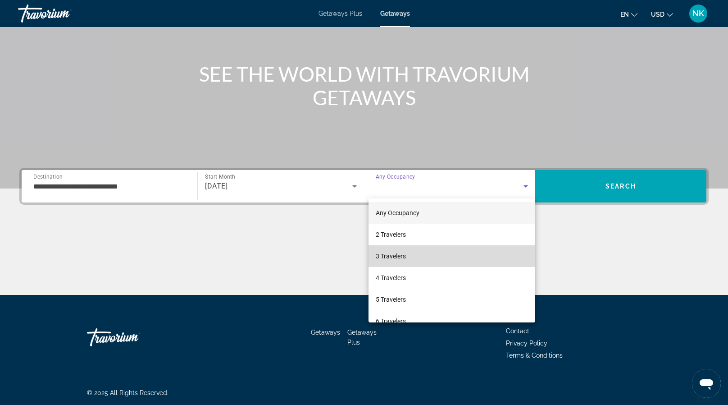
click at [454, 253] on mat-option "3 Travelers" at bounding box center [452, 256] width 167 height 22
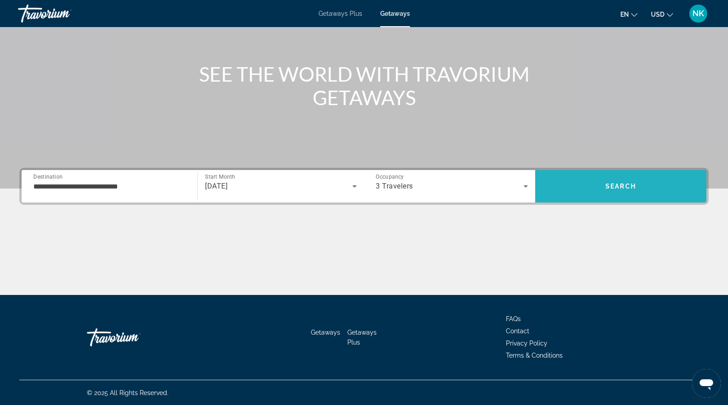
click at [594, 178] on span "Search" at bounding box center [620, 186] width 171 height 22
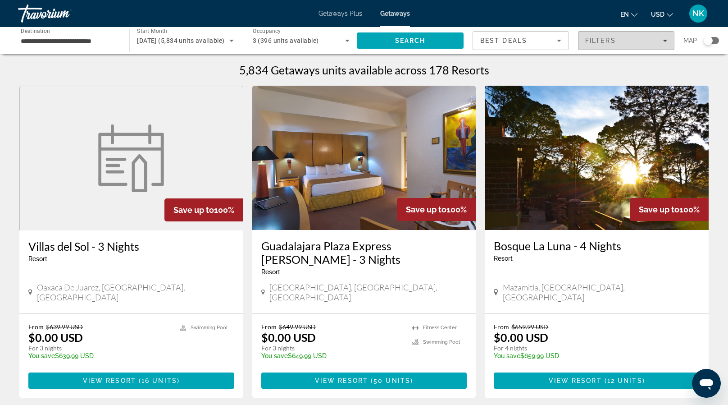
click at [667, 35] on span "Filters" at bounding box center [627, 41] width 96 height 22
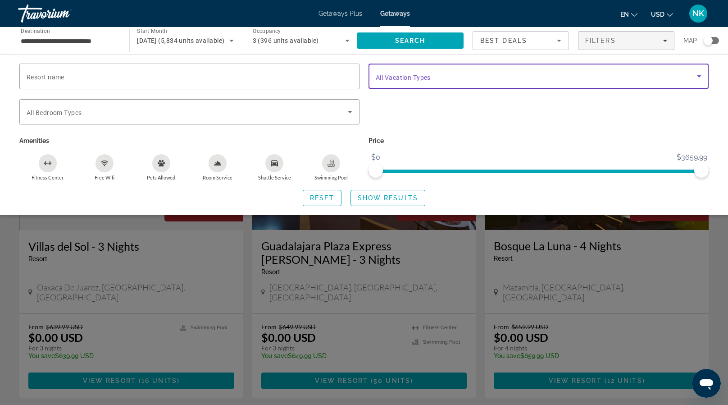
click at [481, 77] on span "Search widget" at bounding box center [536, 76] width 321 height 11
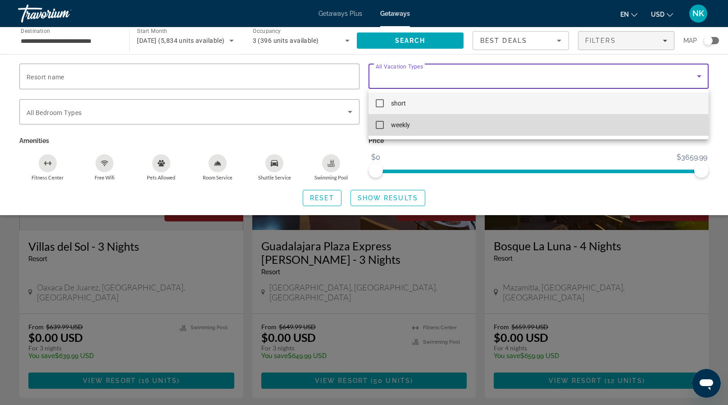
click at [381, 126] on mat-pseudo-checkbox at bounding box center [380, 125] width 8 height 8
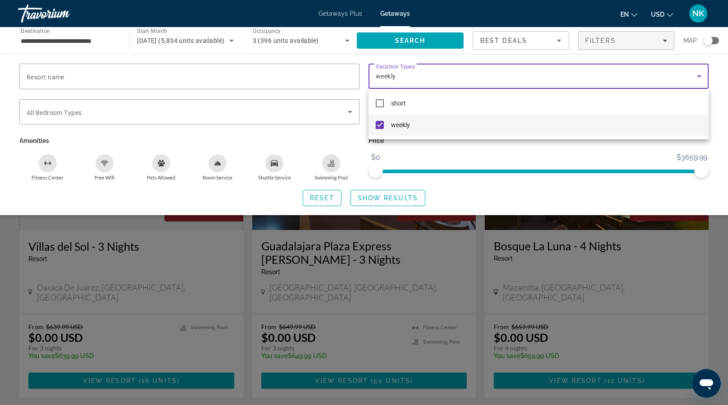
click at [368, 198] on div at bounding box center [364, 202] width 728 height 405
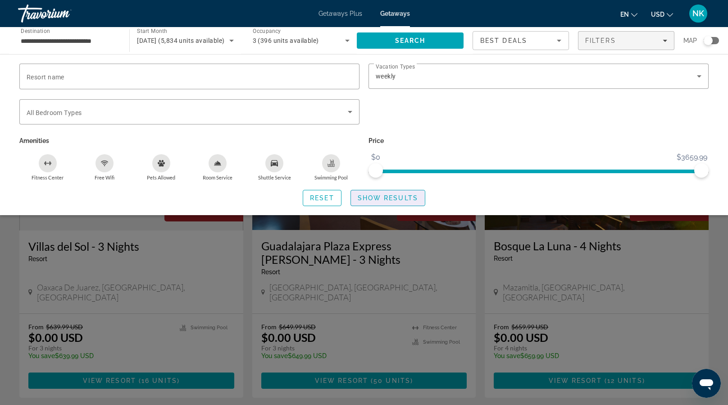
click at [368, 198] on span "Show Results" at bounding box center [388, 197] width 60 height 7
